Goal: Information Seeking & Learning: Learn about a topic

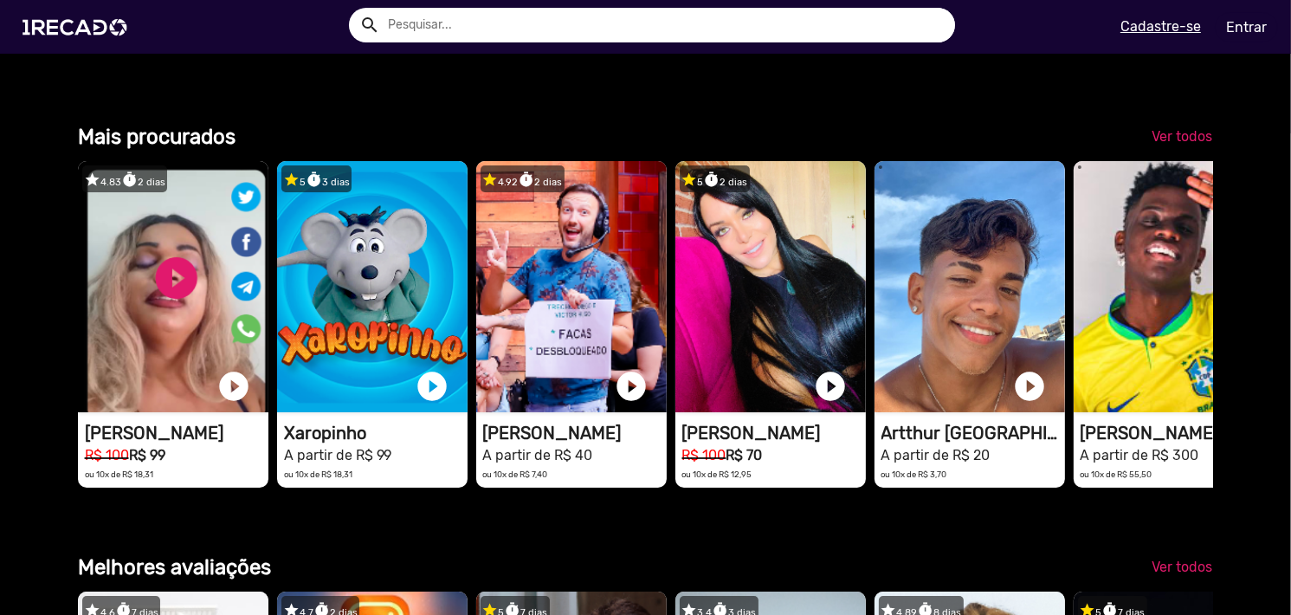
scroll to position [2165, 0]
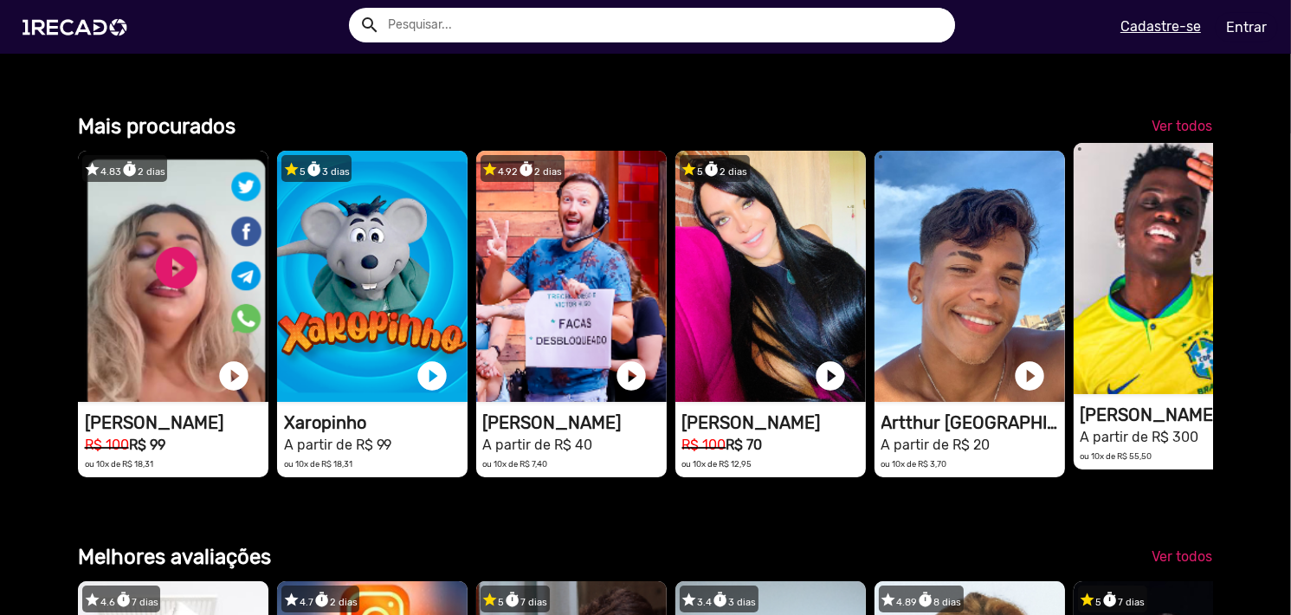
click at [1163, 388] on video "1RECADO vídeos dedicados para fãs e empresas" at bounding box center [1169, 268] width 191 height 251
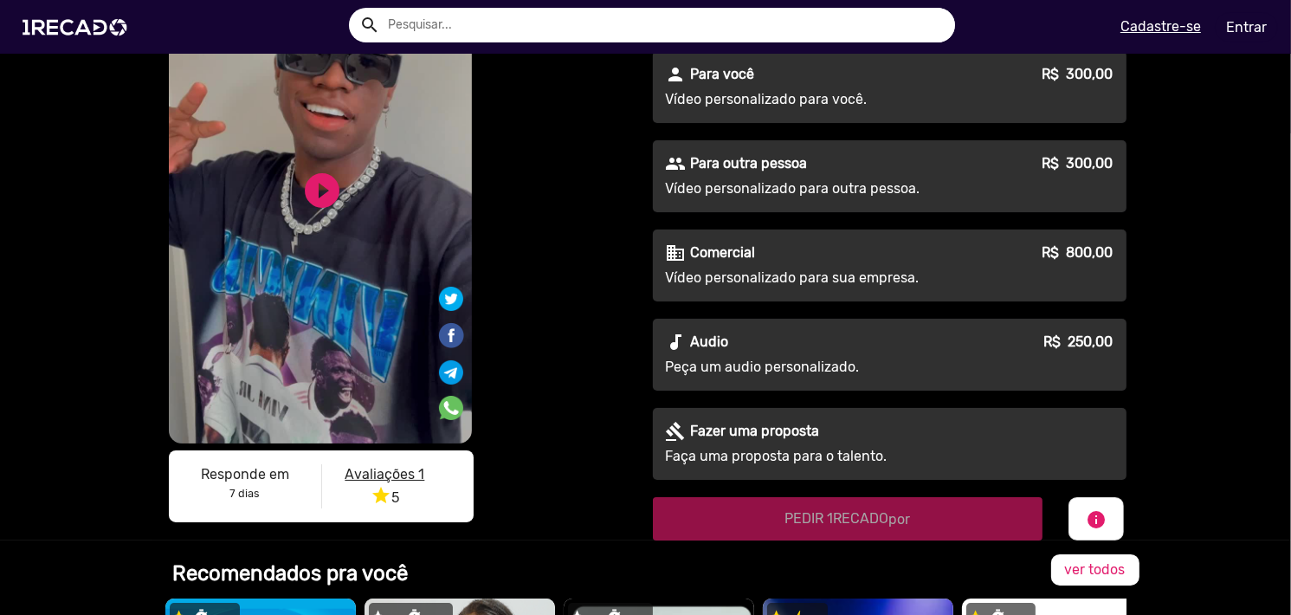
scroll to position [606, 0]
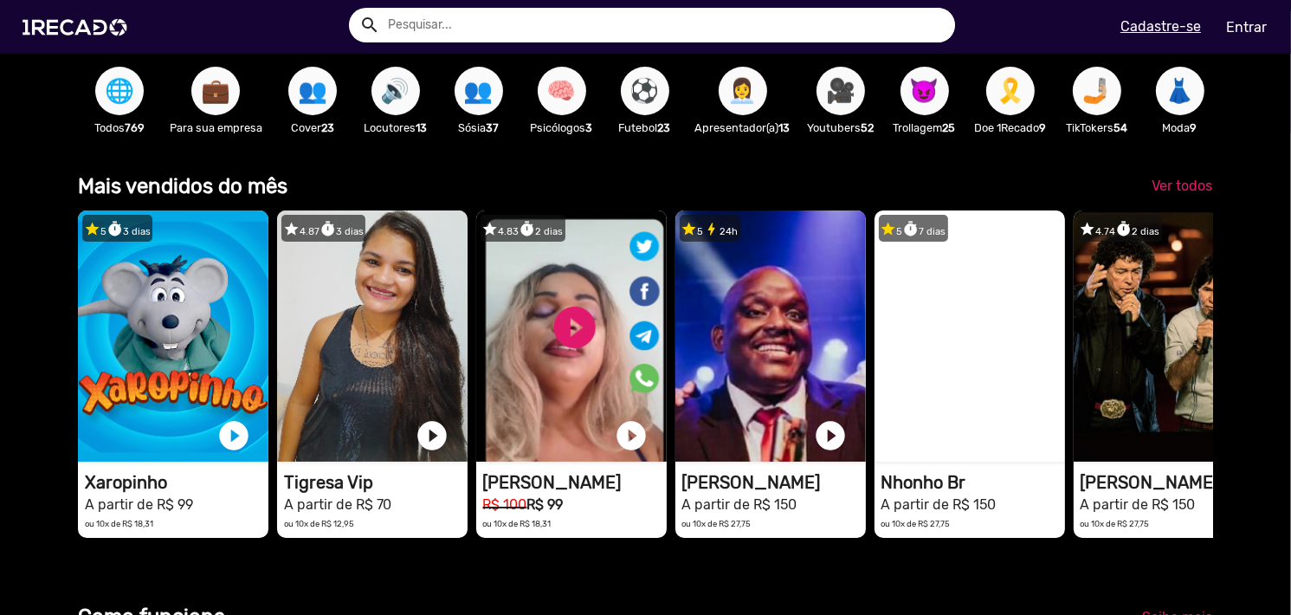
scroll to position [433, 0]
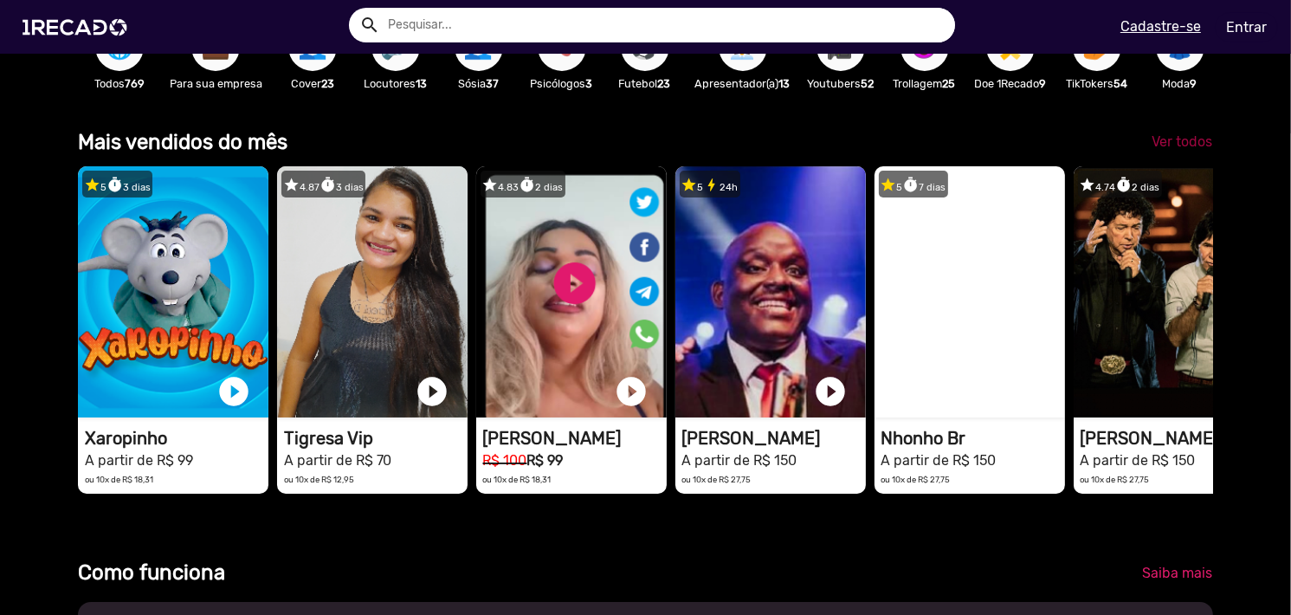
click at [1164, 150] on span "Ver todos" at bounding box center [1182, 141] width 61 height 16
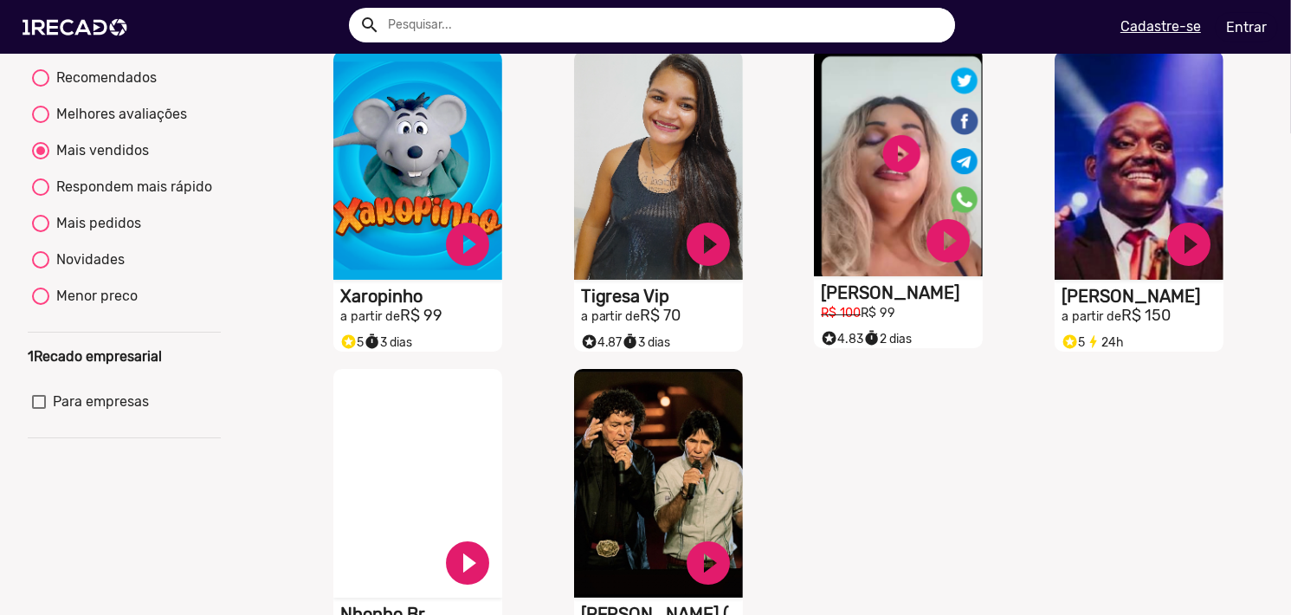
scroll to position [87, 0]
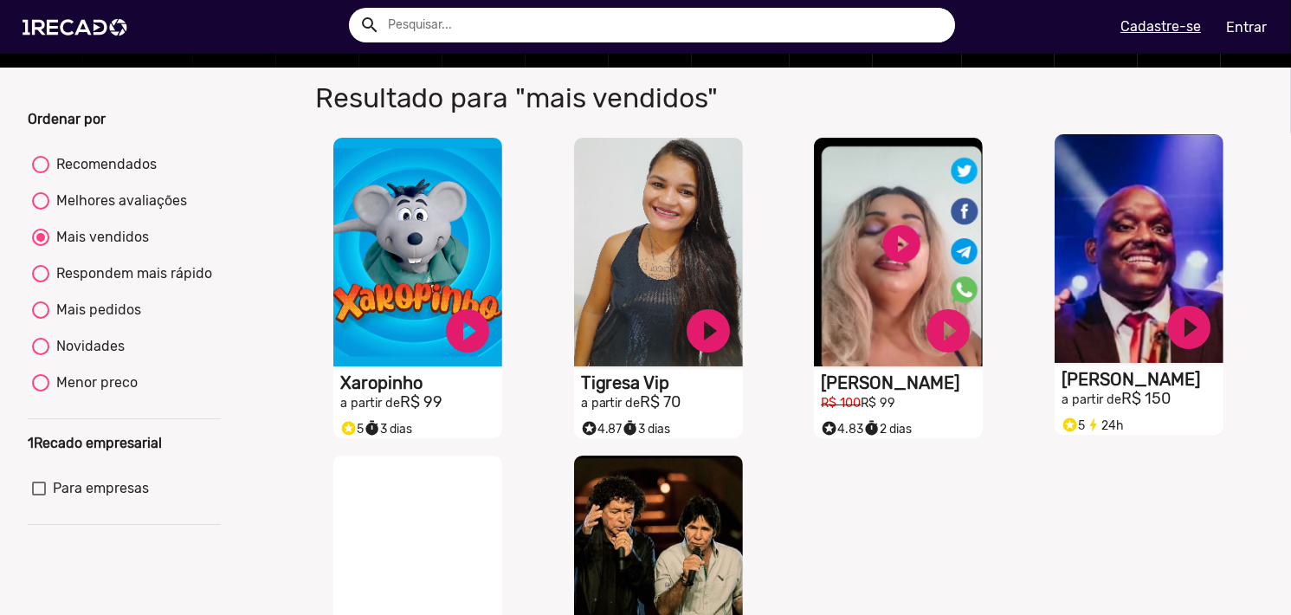
click at [1101, 271] on video "S1RECADO vídeos dedicados para fãs e empresas" at bounding box center [1139, 248] width 169 height 229
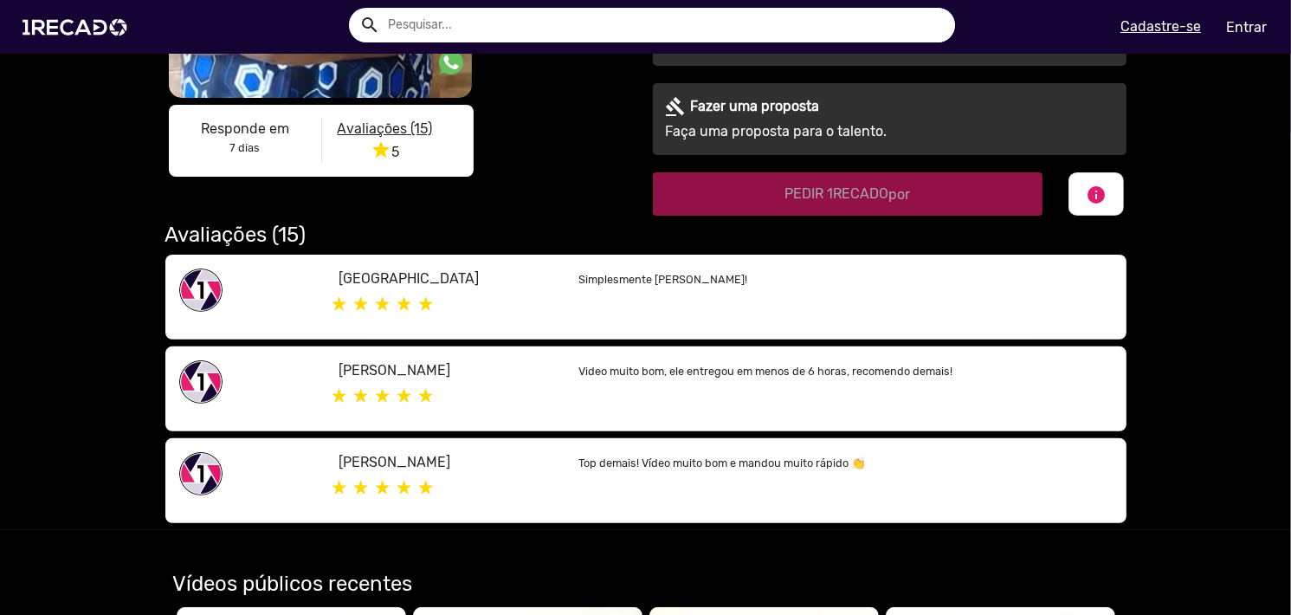
scroll to position [520, 0]
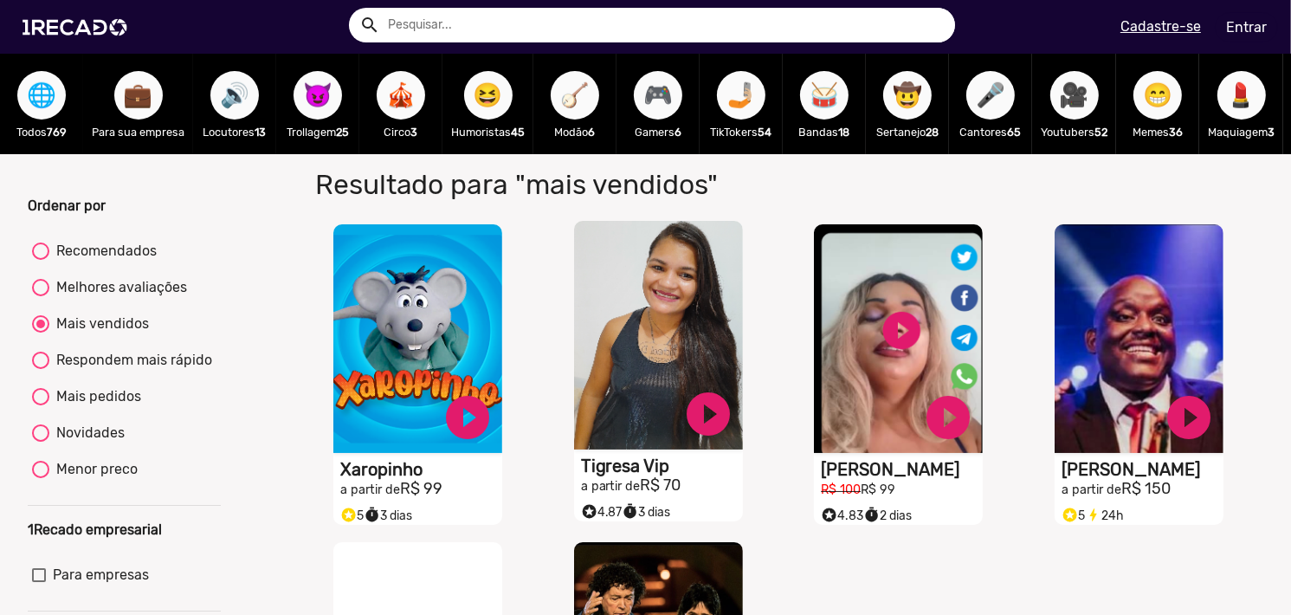
click at [643, 344] on video "S1RECADO vídeos dedicados para fãs e empresas" at bounding box center [658, 335] width 169 height 229
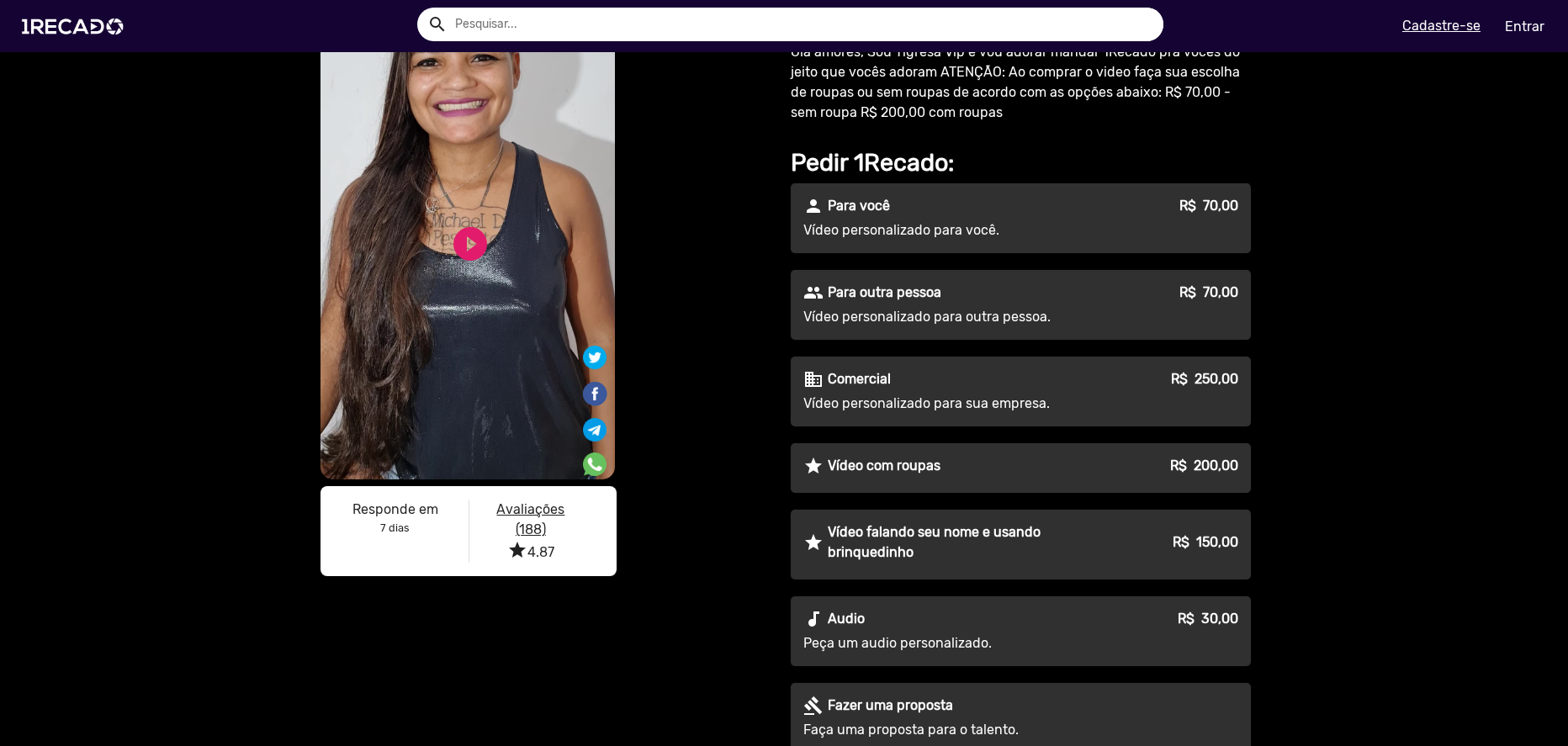
scroll to position [42, 0]
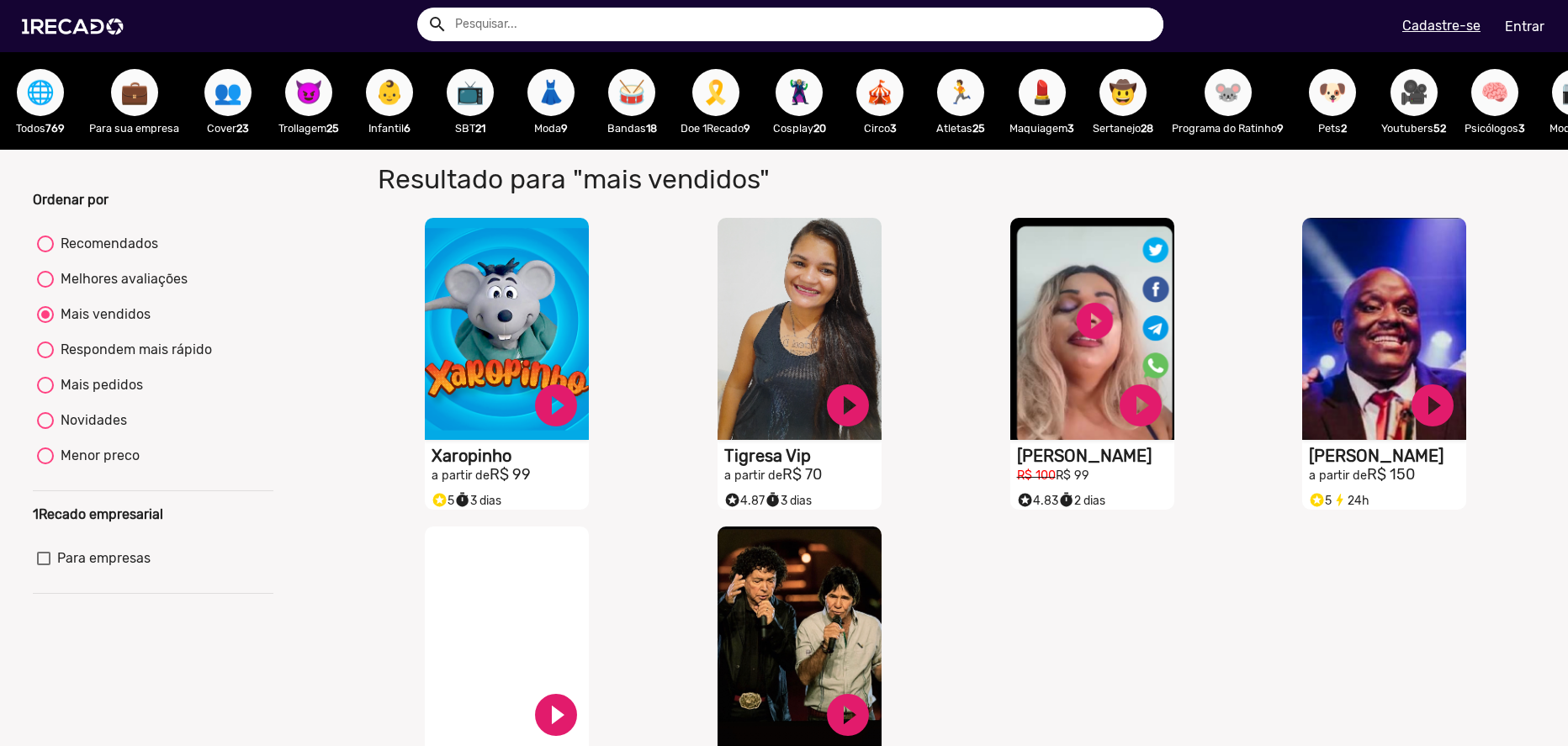
click at [335, 85] on div "😈 Trollagem 25" at bounding box center [308, 101] width 81 height 97
click at [323, 91] on span "😈" at bounding box center [308, 92] width 28 height 48
radio input "true"
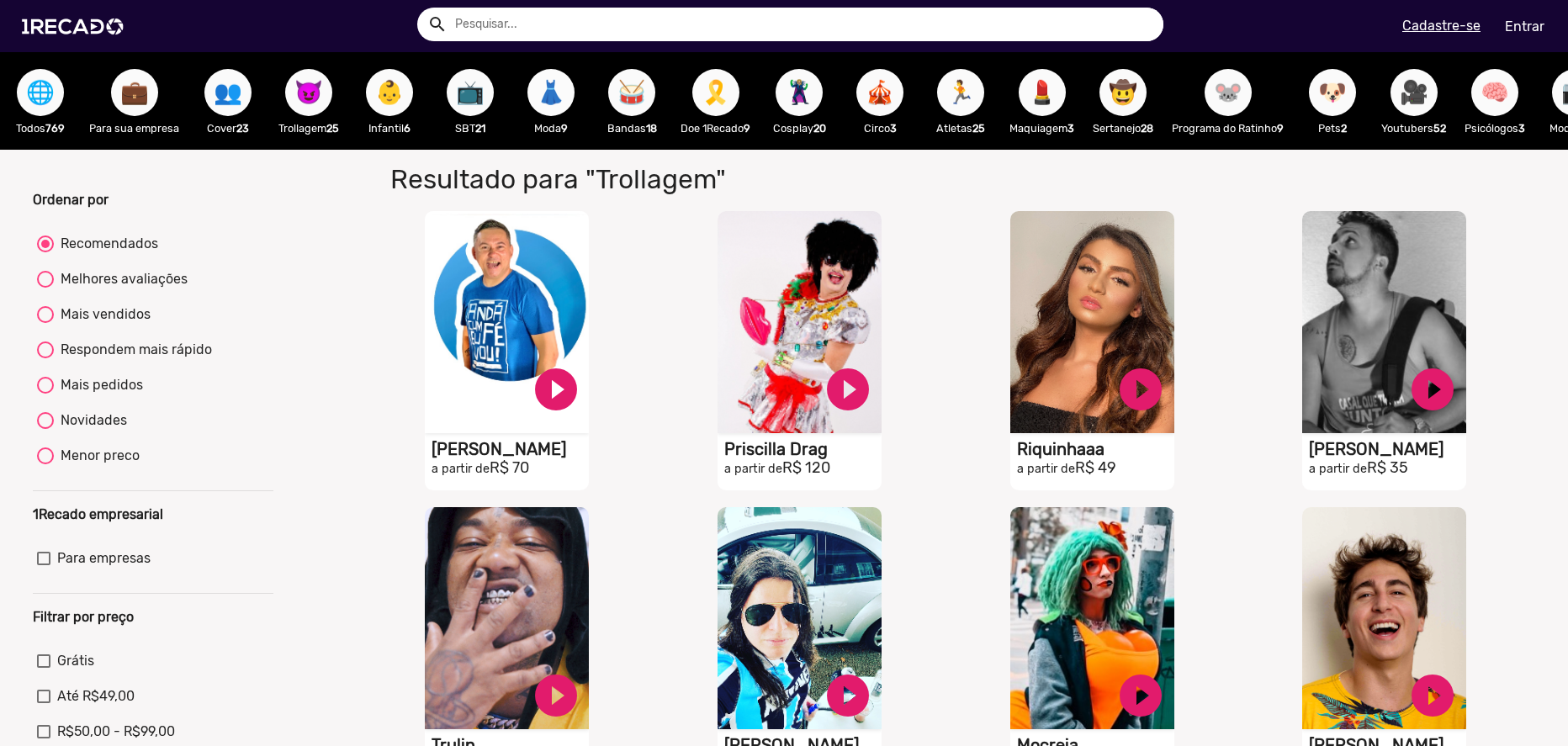
click at [537, 106] on span "👗" at bounding box center [551, 92] width 28 height 48
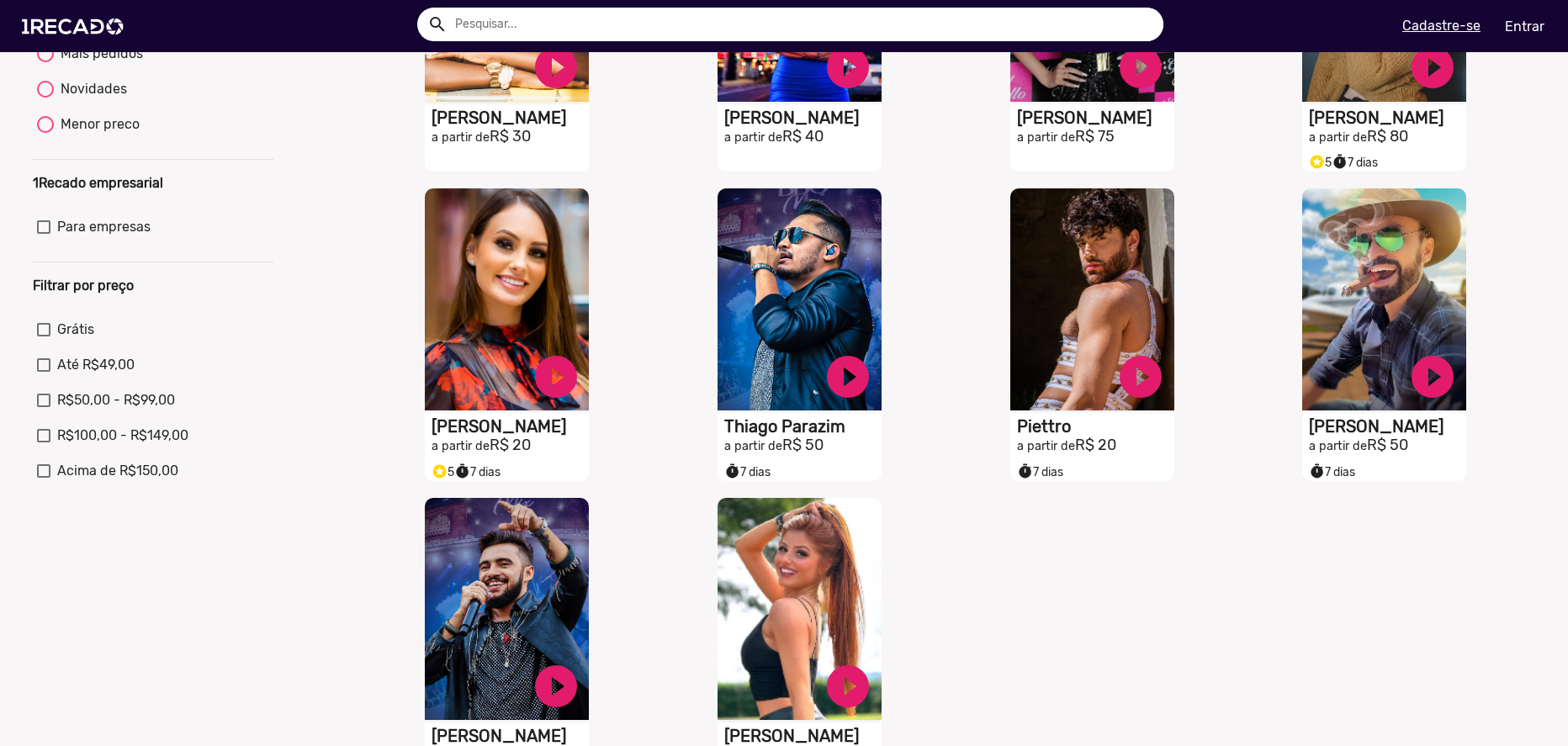
scroll to position [105, 0]
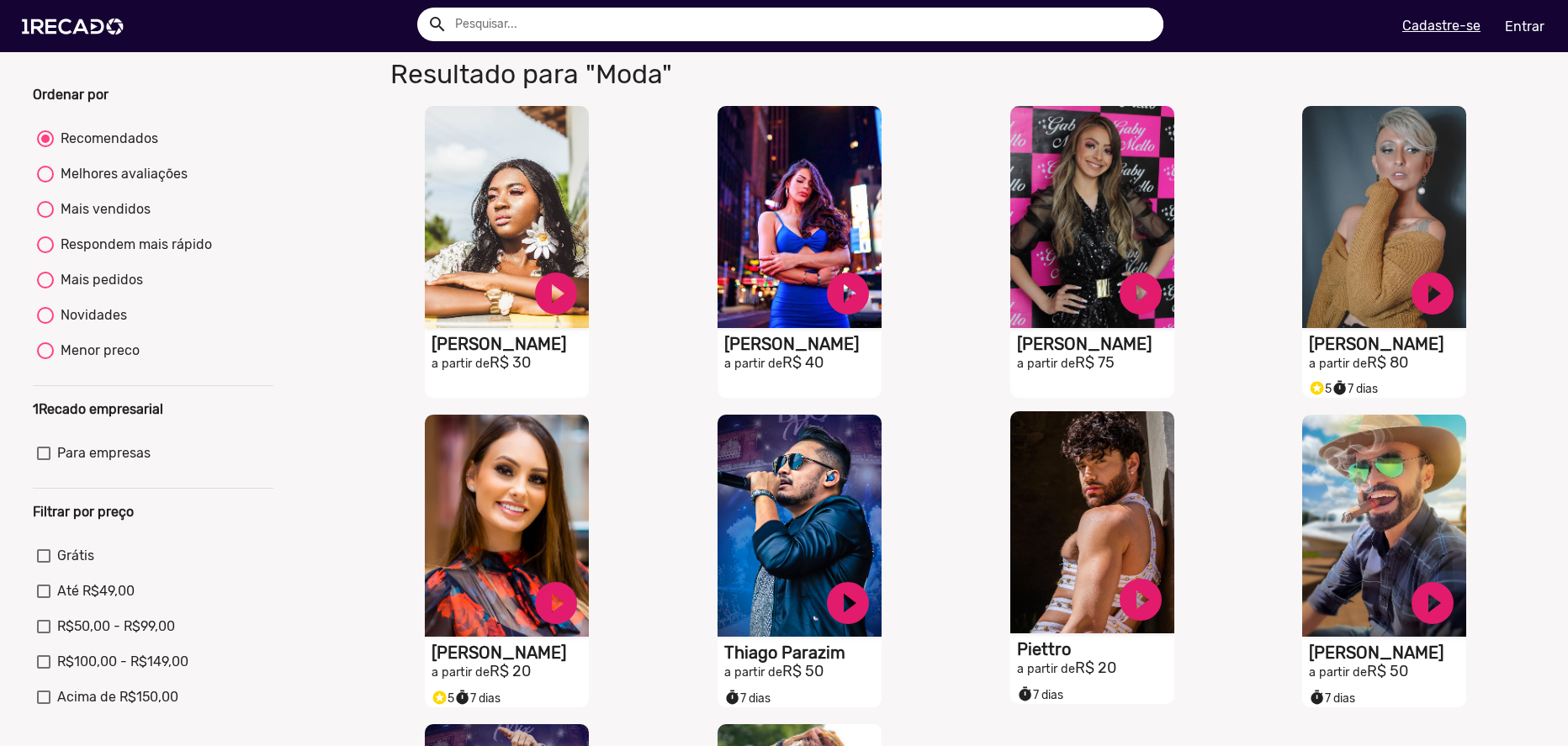
click at [1094, 526] on video "S1RECADO vídeos dedicados para fãs e empresas" at bounding box center [1092, 523] width 164 height 222
